Goal: Transaction & Acquisition: Purchase product/service

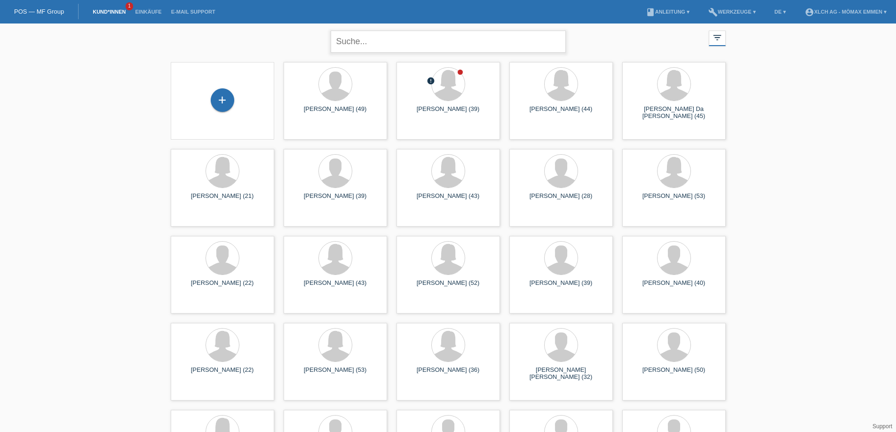
click at [399, 45] on input "text" at bounding box center [448, 42] width 235 height 22
click at [342, 115] on div "Giuseppe Bonafede (49)" at bounding box center [335, 113] width 88 height 15
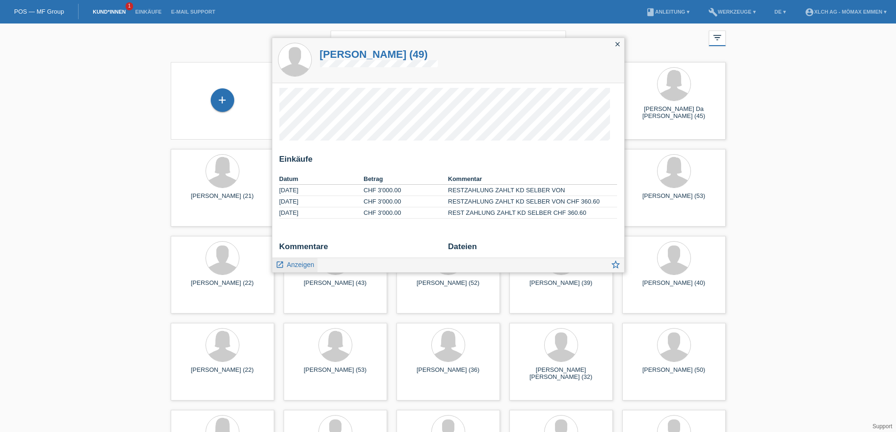
click at [294, 264] on span "Anzeigen" at bounding box center [300, 265] width 27 height 8
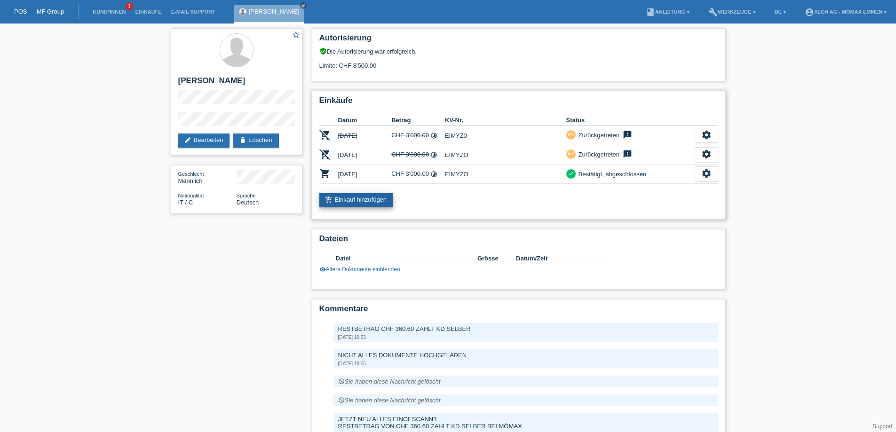
click at [379, 203] on link "add_shopping_cart Einkauf hinzufügen" at bounding box center [357, 200] width 74 height 14
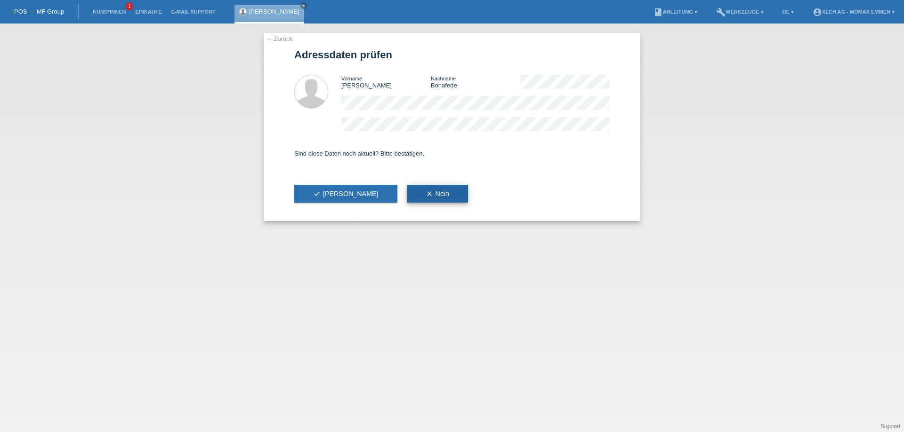
click at [425, 193] on icon "clear" at bounding box center [429, 194] width 8 height 8
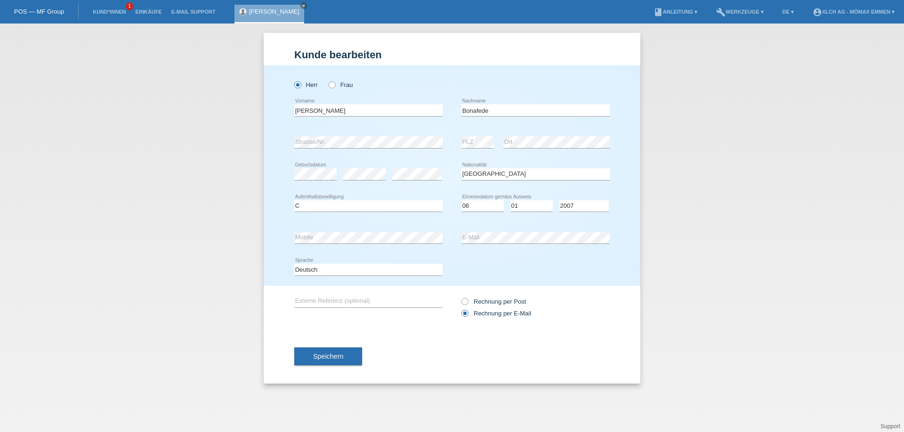
select select "IT"
select select "C"
select select "08"
select select "01"
select select "2007"
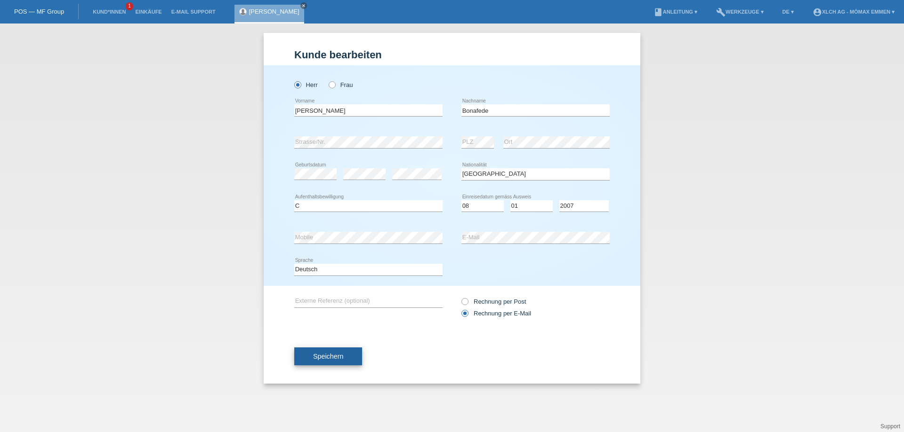
click at [335, 354] on span "Speichern" at bounding box center [328, 357] width 30 height 8
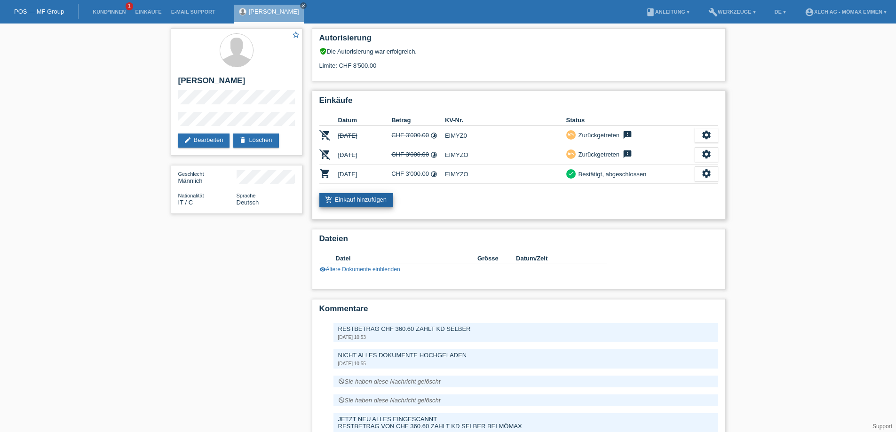
click at [383, 197] on link "add_shopping_cart Einkauf hinzufügen" at bounding box center [357, 200] width 74 height 14
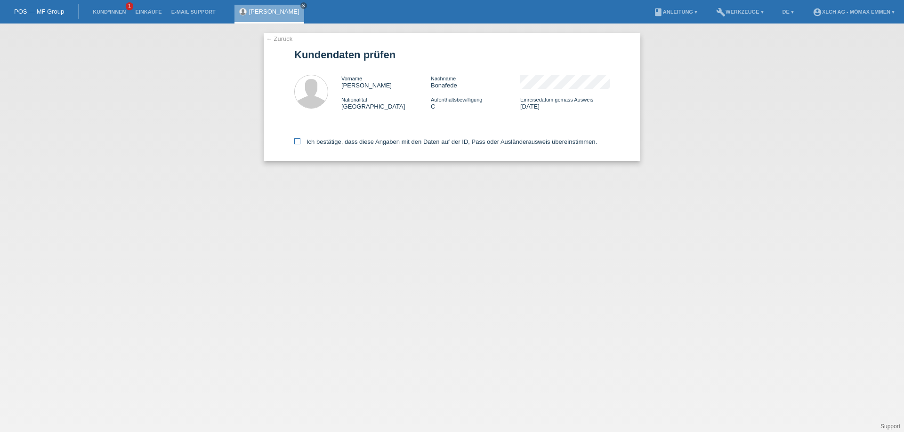
click at [298, 141] on icon at bounding box center [297, 141] width 6 height 6
click at [298, 141] on input "Ich bestätige, dass diese Angaben mit den Daten auf der ID, Pass oder Ausländer…" at bounding box center [297, 141] width 6 height 6
checkbox input "true"
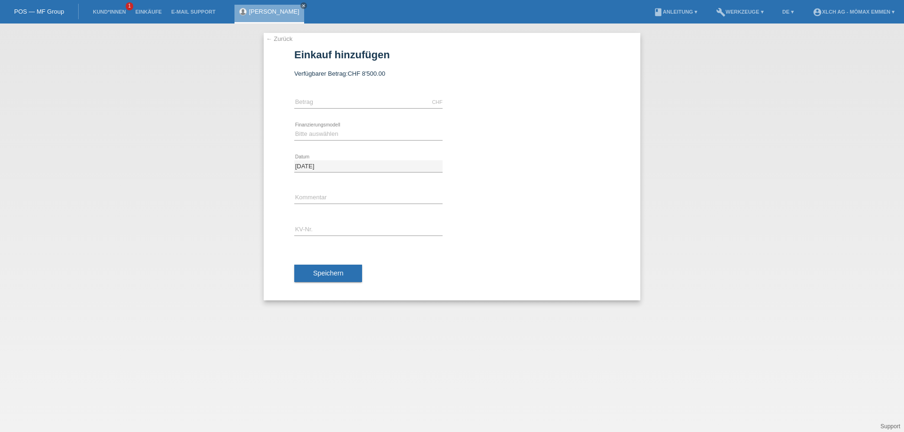
click at [329, 86] on form "Einkauf hinzufügen Verfügbarer Betrag: CHF 8'500.00 CHF error Betrag error" at bounding box center [451, 175] width 315 height 252
click at [330, 109] on div "CHF error Betrag" at bounding box center [368, 103] width 148 height 32
click at [336, 101] on input "text" at bounding box center [368, 102] width 148 height 12
type input "E"
type input "I"
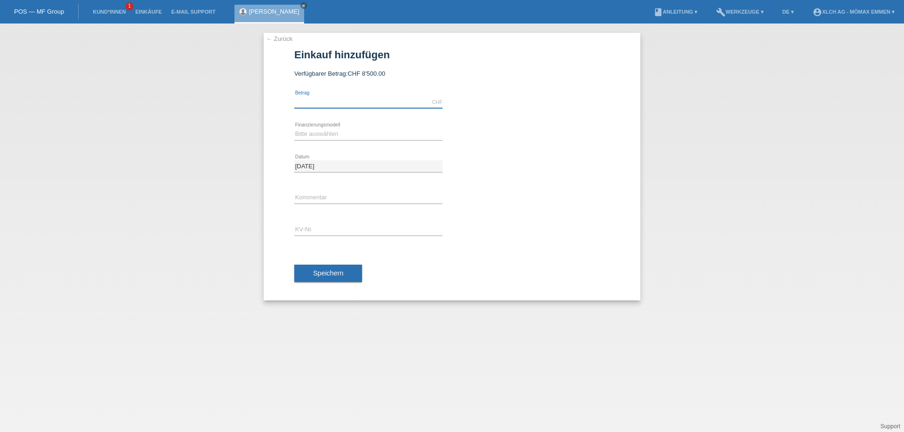
type input "N"
click at [368, 104] on div "4.00 CHF error Betrag" at bounding box center [368, 102] width 148 height 12
click at [368, 103] on input "4.00" at bounding box center [368, 102] width 148 height 12
type input "4"
type input "5089.80"
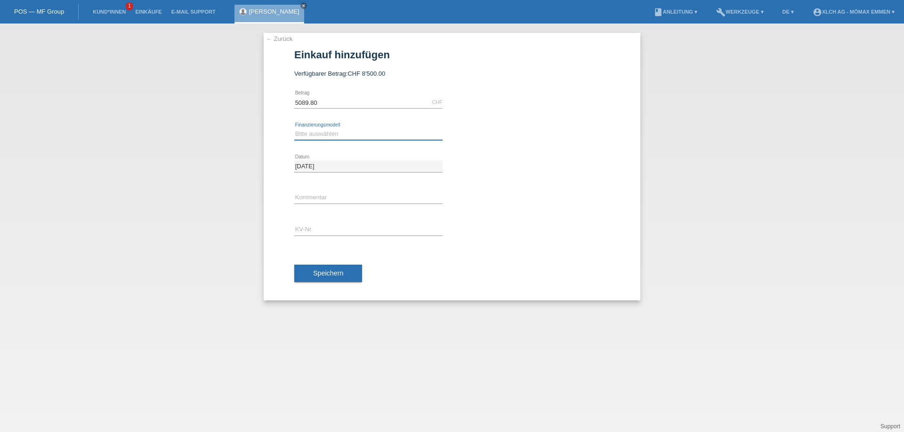
click at [337, 135] on select "Bitte auswählen Kauf auf Rechnung mit Teilzahlungsoption Fixe Raten - Zinsübern…" at bounding box center [368, 133] width 148 height 11
select select "113"
click at [294, 128] on select "Bitte auswählen Kauf auf Rechnung mit Teilzahlungsoption Fixe Raten - Zinsübern…" at bounding box center [368, 133] width 148 height 11
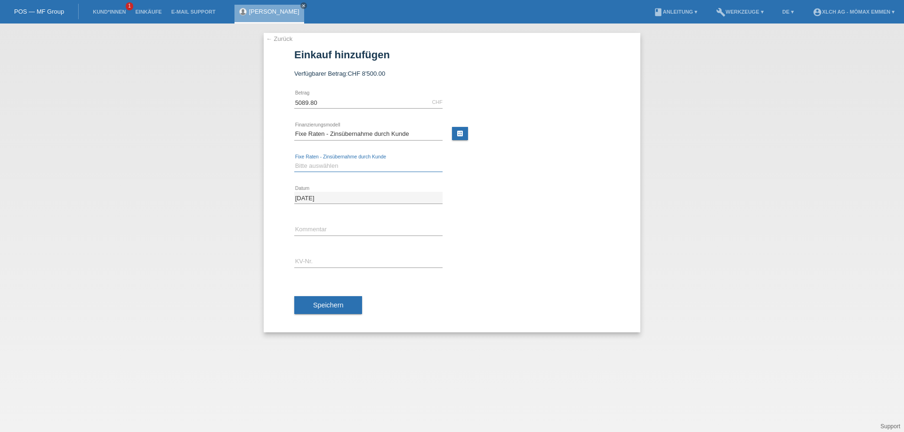
click at [345, 163] on select "Bitte auswählen 6 Raten 12 Raten 24 Raten 36 Raten" at bounding box center [368, 165] width 148 height 11
select select "327"
click at [294, 160] on select "Bitte auswählen 6 Raten 12 Raten 24 Raten 36 Raten" at bounding box center [368, 165] width 148 height 11
click at [322, 231] on input "text" at bounding box center [368, 230] width 148 height 12
type input "EIN4DP"
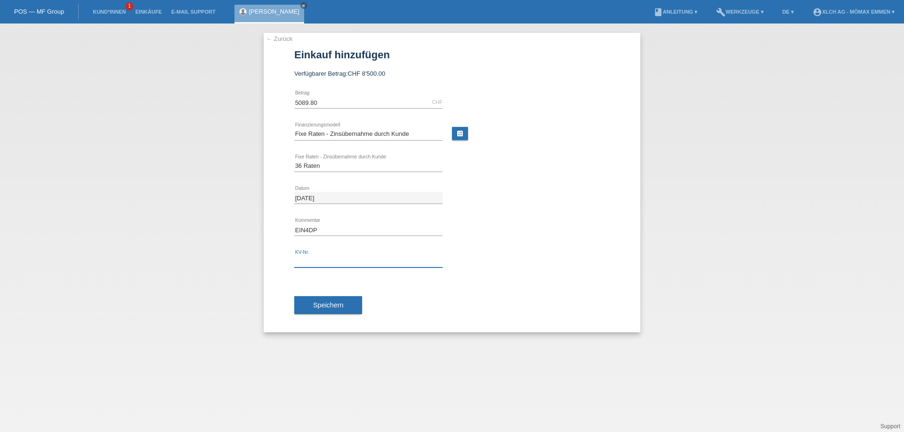
click at [324, 265] on input "text" at bounding box center [368, 262] width 148 height 12
type input "EIN"
click at [340, 232] on input "EIN4DP" at bounding box center [368, 230] width 148 height 12
type input "E"
type input "1TRC"
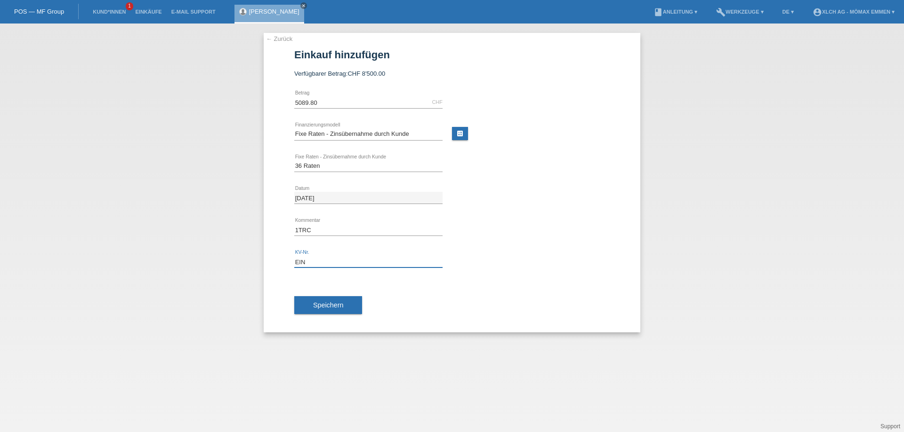
click at [384, 264] on input "EIN" at bounding box center [368, 262] width 148 height 12
type input "EIN4DP"
click at [325, 299] on button "Speichern" at bounding box center [328, 305] width 68 height 18
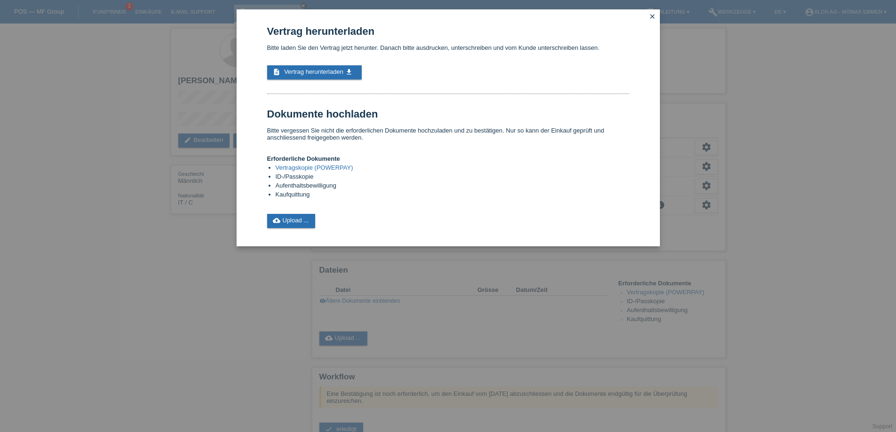
click at [328, 80] on div "Vertrag herunterladen Bitte laden Sie den Vertrag jetzt herunter. Danach bitte …" at bounding box center [448, 126] width 362 height 203
click at [328, 72] on span "Vertrag herunterladen" at bounding box center [313, 71] width 59 height 7
click at [303, 220] on link "cloud_upload Upload ..." at bounding box center [291, 221] width 48 height 14
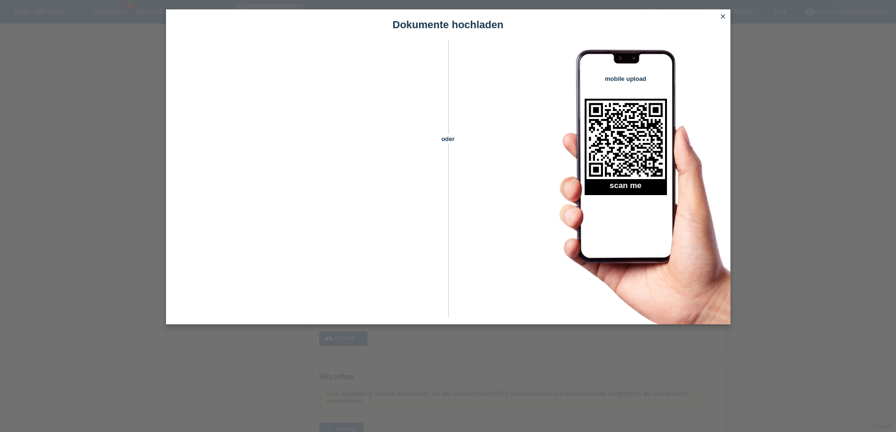
scroll to position [246, 0]
click at [723, 17] on icon "close" at bounding box center [724, 17] width 8 height 8
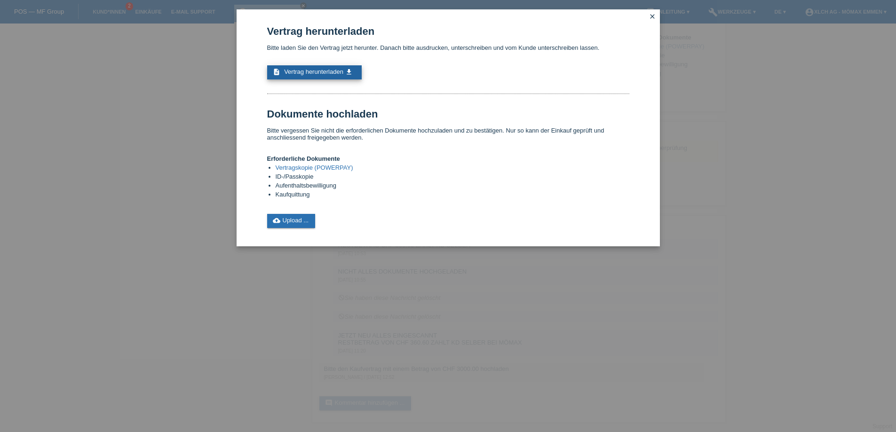
click at [330, 69] on span "Vertrag herunterladen" at bounding box center [313, 71] width 59 height 7
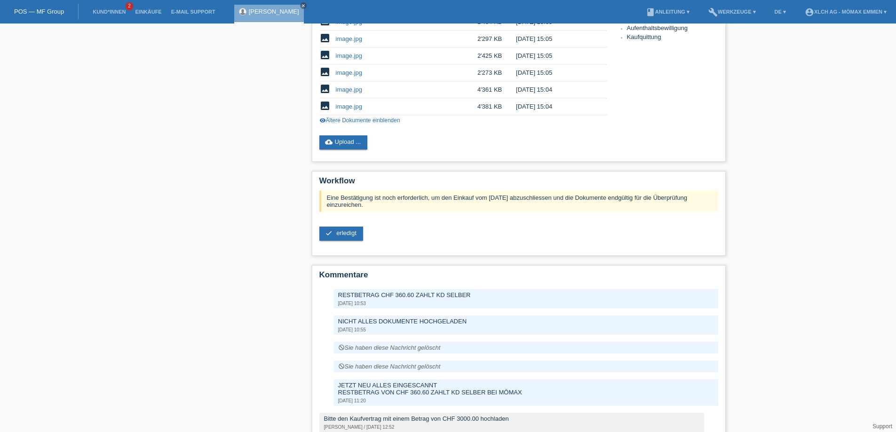
scroll to position [332, 0]
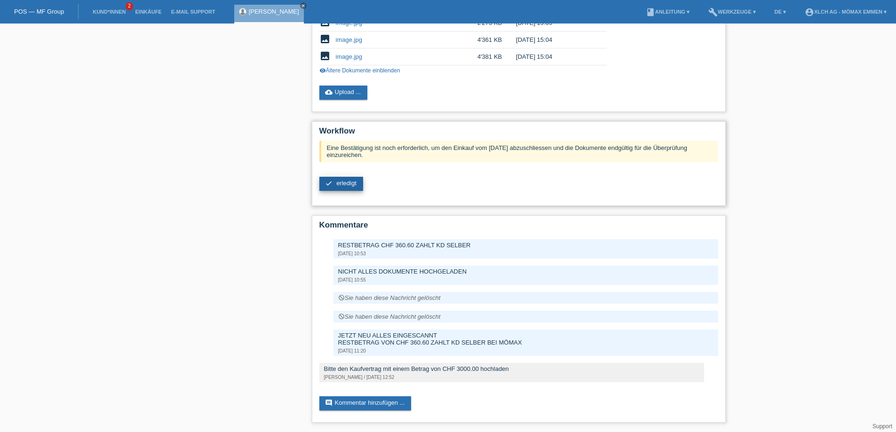
click at [325, 182] on icon "check" at bounding box center [329, 184] width 8 height 8
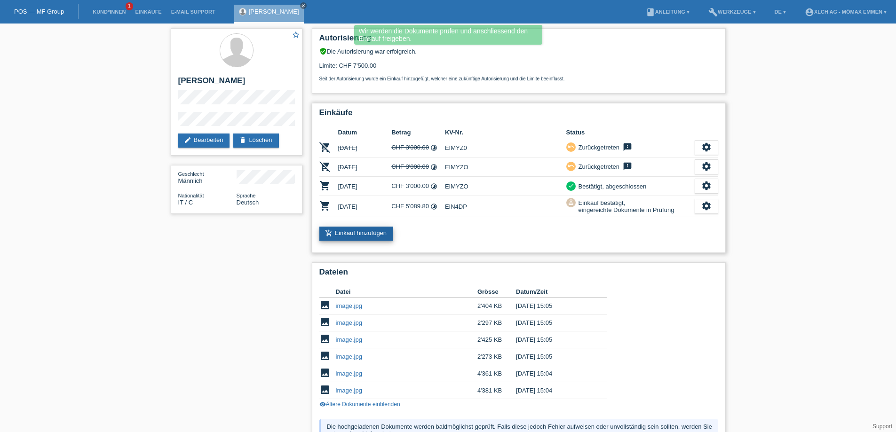
click at [373, 234] on link "add_shopping_cart Einkauf hinzufügen" at bounding box center [357, 234] width 74 height 14
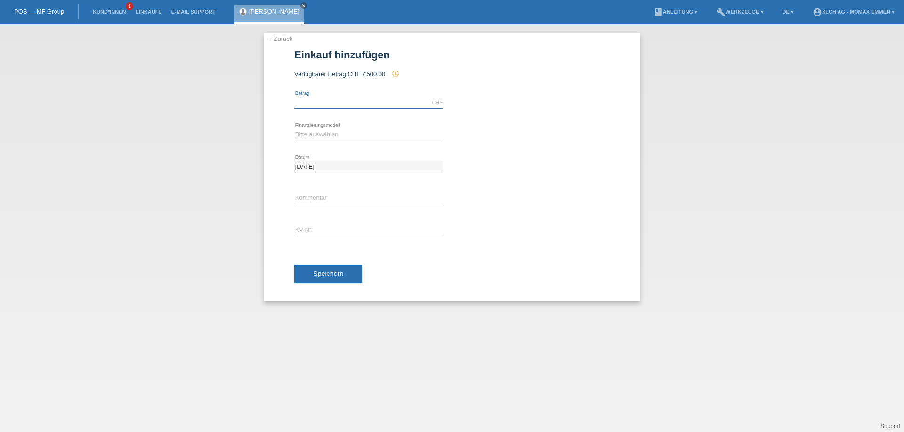
click at [337, 104] on input "text" at bounding box center [368, 103] width 148 height 12
type input "1038.40"
click at [336, 135] on select "Bitte auswählen Kauf auf Rechnung mit Teilzahlungsoption Fixe Raten - Zinsübern…" at bounding box center [368, 134] width 148 height 11
click at [328, 176] on div "03.10.2025 error Datum" at bounding box center [368, 167] width 148 height 32
click at [333, 134] on select "Bitte auswählen Kauf auf Rechnung mit Teilzahlungsoption Fixe Raten - Zinsübern…" at bounding box center [368, 134] width 148 height 11
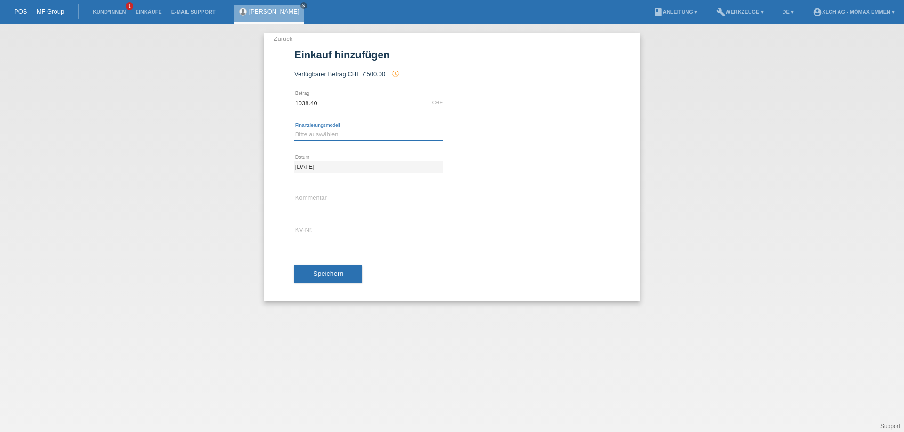
select select "113"
click at [294, 129] on select "Bitte auswählen Kauf auf Rechnung mit Teilzahlungsoption Fixe Raten - Zinsübern…" at bounding box center [368, 134] width 148 height 11
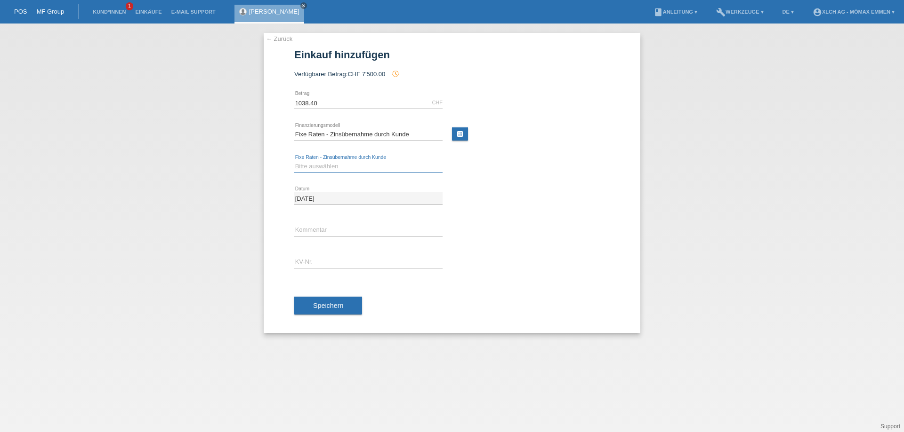
click at [336, 167] on select "Bitte auswählen 6 Raten 12 Raten 24 Raten 36 Raten" at bounding box center [368, 166] width 148 height 11
select select "327"
click at [294, 161] on select "Bitte auswählen 6 Raten 12 Raten 24 Raten 36 Raten" at bounding box center [368, 166] width 148 height 11
click at [325, 229] on input "text" at bounding box center [368, 230] width 148 height 12
type input "1TRC"
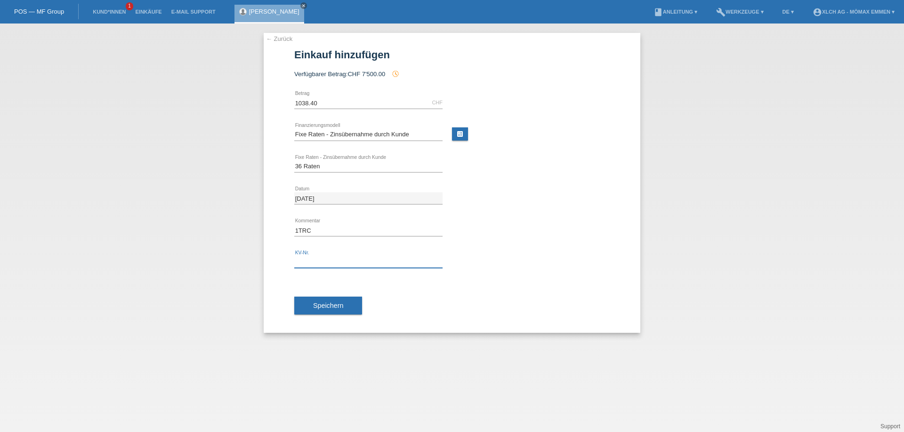
click at [338, 262] on input "text" at bounding box center [368, 262] width 148 height 12
type input "EIN4DQ"
click at [336, 302] on button "Speichern" at bounding box center [328, 306] width 68 height 18
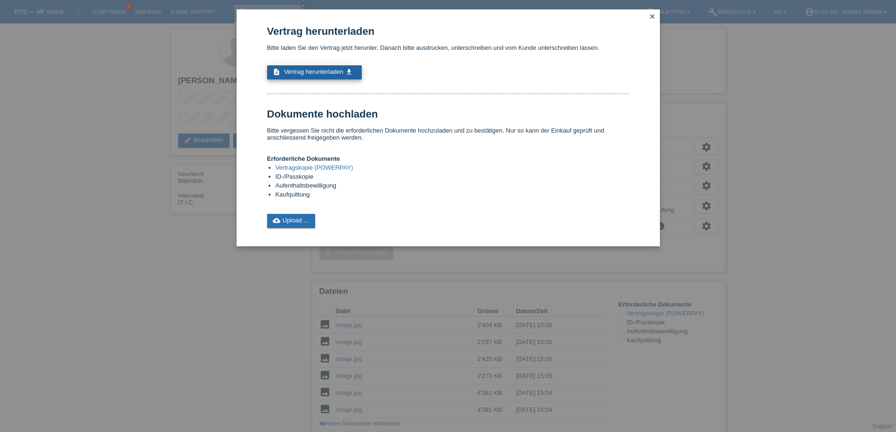
click at [324, 69] on span "Vertrag herunterladen" at bounding box center [313, 71] width 59 height 7
click at [654, 16] on icon "close" at bounding box center [653, 17] width 8 height 8
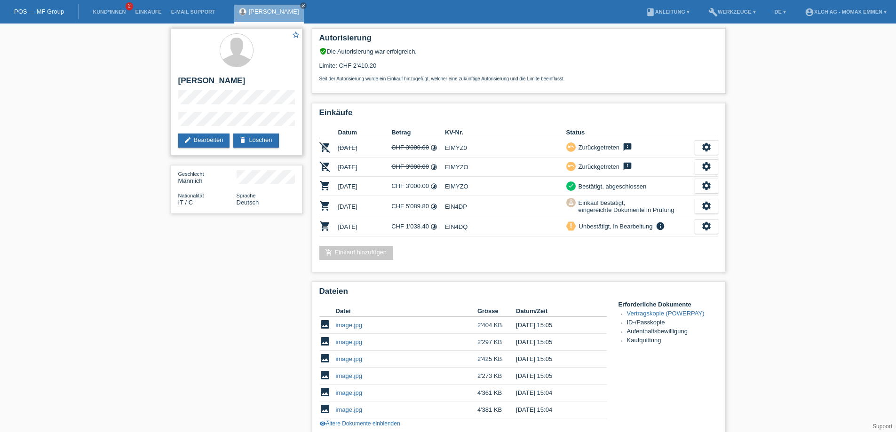
copy h2 "[PERSON_NAME]"
drag, startPoint x: 180, startPoint y: 83, endPoint x: 255, endPoint y: 81, distance: 74.8
click at [255, 81] on h2 "[PERSON_NAME]" at bounding box center [236, 83] width 117 height 14
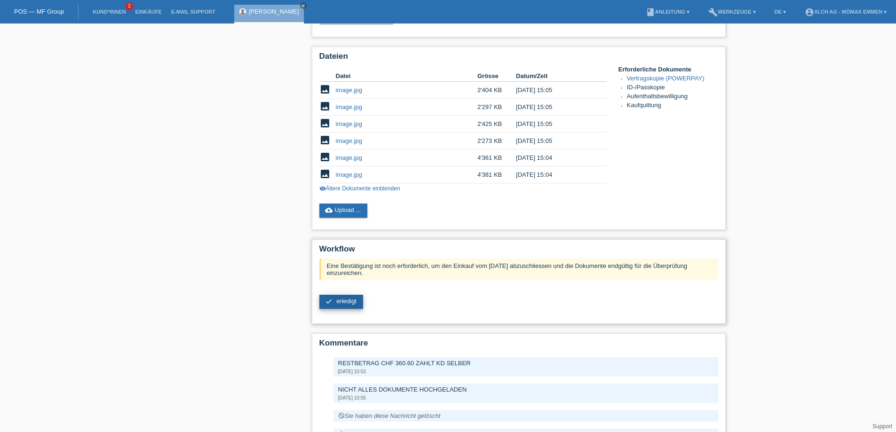
click at [350, 296] on link "check erledigt" at bounding box center [342, 302] width 44 height 14
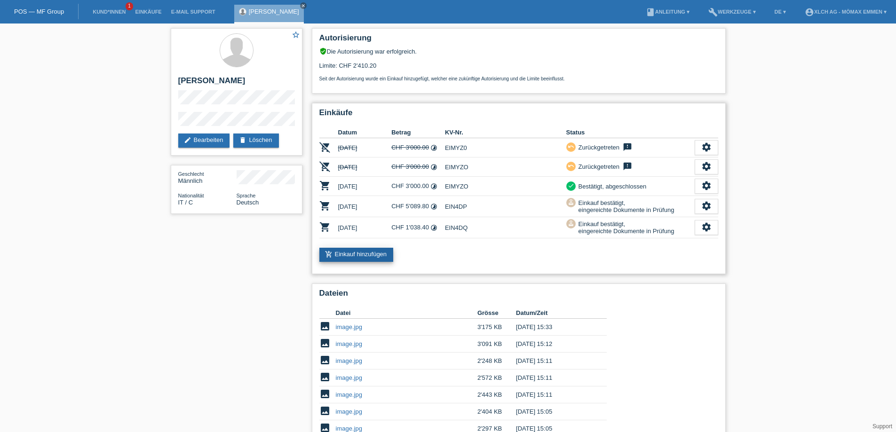
click at [361, 252] on link "add_shopping_cart Einkauf hinzufügen" at bounding box center [357, 255] width 74 height 14
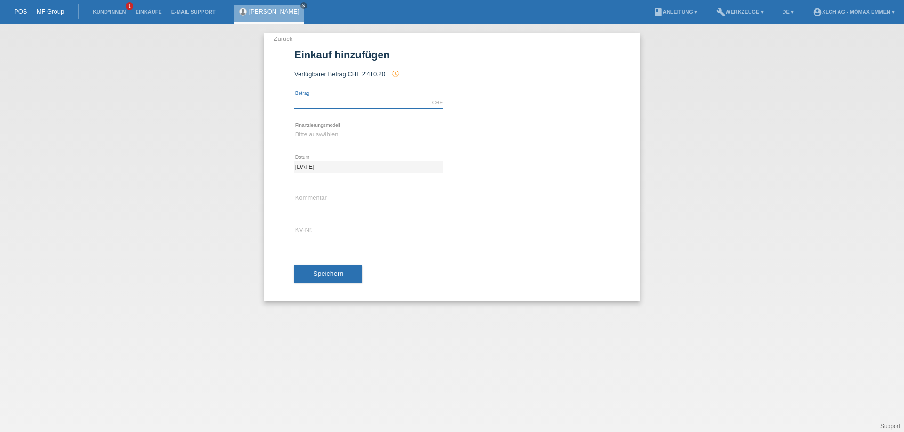
click at [310, 104] on input "text" at bounding box center [368, 103] width 148 height 12
paste input "1410,00"
type input "141000.00"
click at [321, 133] on select "Bitte auswählen Kauf auf Rechnung mit Teilzahlungsoption Fixe Raten - Zinsübern…" at bounding box center [368, 134] width 148 height 11
select select "113"
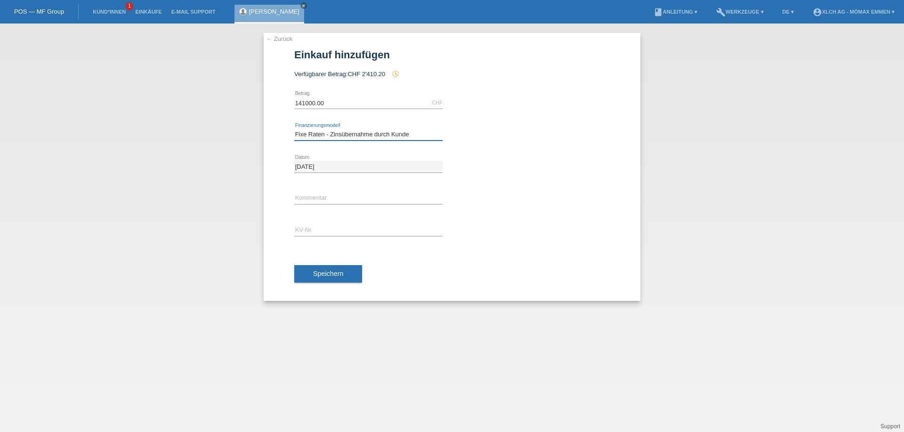
click at [294, 129] on select "Bitte auswählen Kauf auf Rechnung mit Teilzahlungsoption Fixe Raten - Zinsübern…" at bounding box center [368, 134] width 148 height 11
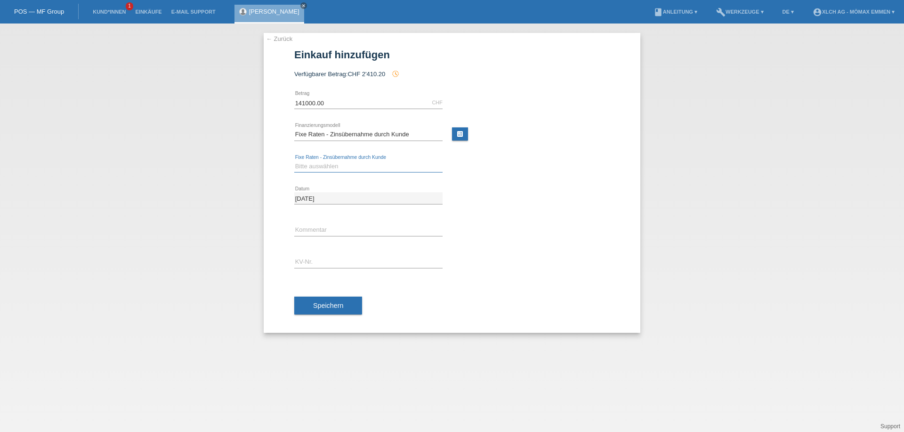
click at [315, 165] on select "Bitte auswählen 6 Raten 12 Raten 24 Raten 36 Raten" at bounding box center [368, 166] width 148 height 11
select select "327"
click at [294, 161] on select "Bitte auswählen 6 Raten 12 Raten 24 Raten 36 Raten" at bounding box center [368, 166] width 148 height 11
click at [312, 230] on input "text" at bounding box center [368, 230] width 148 height 12
type input "1TRC"
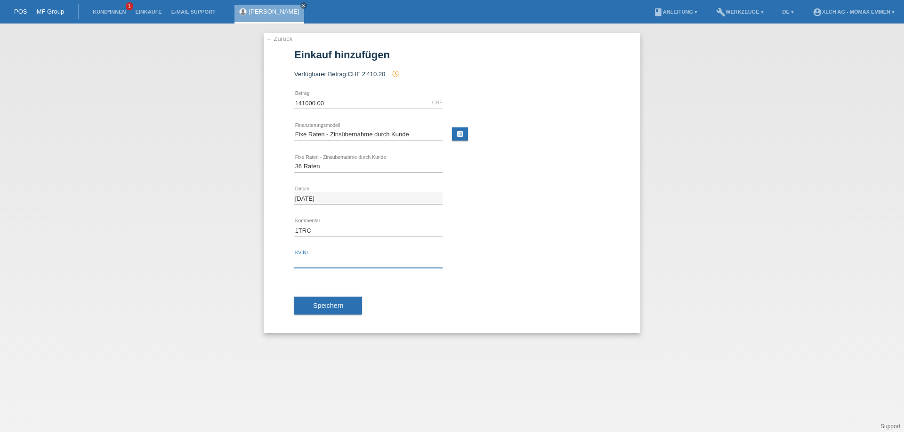
click at [349, 264] on input "text" at bounding box center [368, 262] width 148 height 12
paste input "EIN4DR"
type input "EIN4DR"
click at [339, 308] on span "Speichern" at bounding box center [328, 306] width 30 height 8
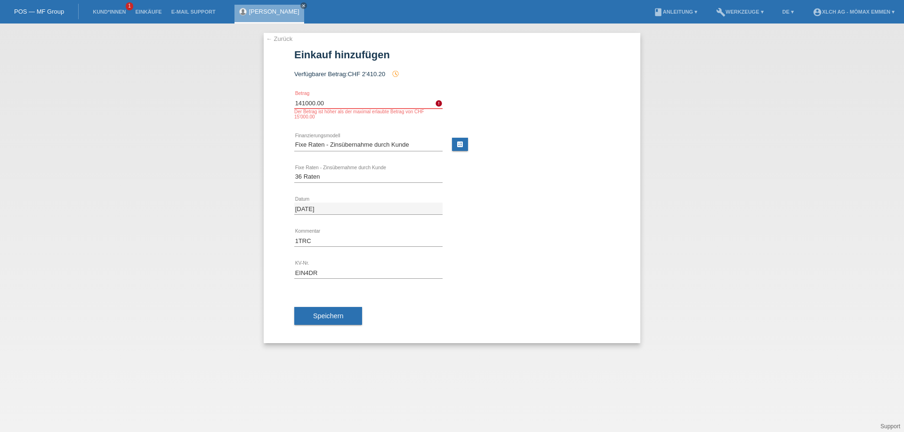
click at [332, 99] on input "141000.00" at bounding box center [368, 103] width 148 height 12
type input "1"
type input "0"
click at [392, 141] on select "Bitte auswählen Kauf auf Rechnung mit Teilzahlungsoption Fixe Raten - Zinsübern…" at bounding box center [368, 144] width 148 height 11
click at [294, 139] on select "Bitte auswählen Kauf auf Rechnung mit Teilzahlungsoption Fixe Raten - Zinsübern…" at bounding box center [368, 144] width 148 height 11
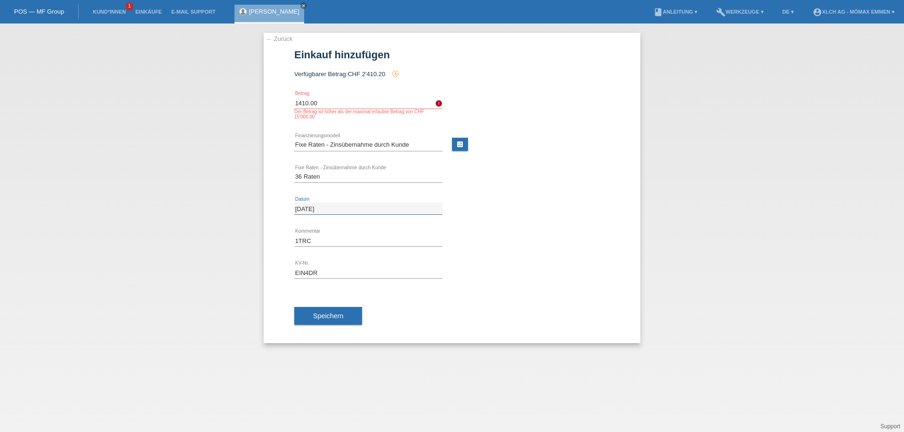
click at [344, 214] on div "03.10.2025 error Datum" at bounding box center [368, 209] width 148 height 12
click at [349, 316] on button "Speichern" at bounding box center [328, 316] width 68 height 18
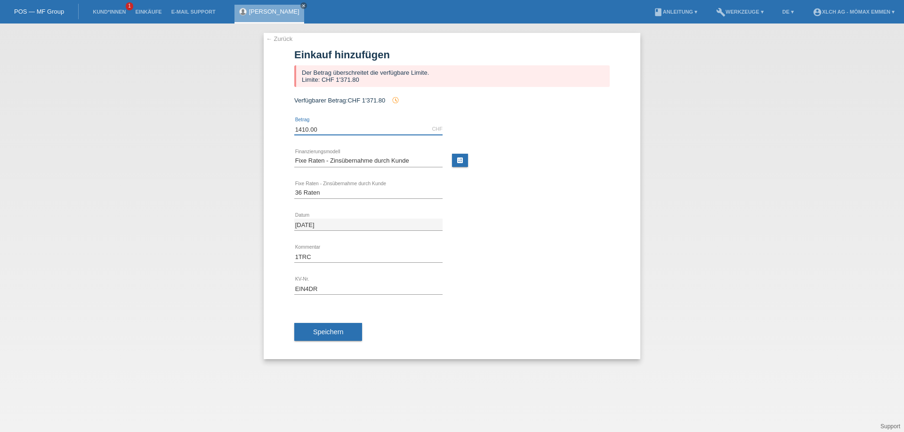
click at [328, 124] on input "1410.00" at bounding box center [368, 129] width 148 height 12
type input "1"
type input "1371.80"
click at [329, 336] on span "Speichern" at bounding box center [328, 332] width 30 height 8
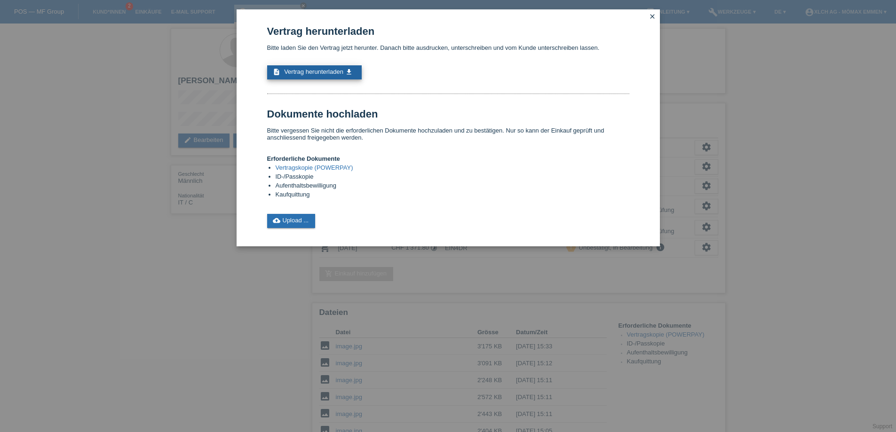
click at [335, 71] on span "Vertrag herunterladen" at bounding box center [313, 71] width 59 height 7
